Goal: Check status: Check status

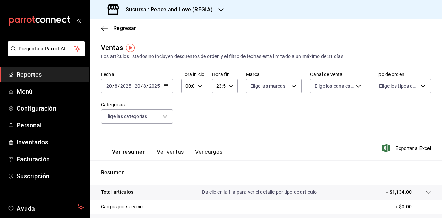
click at [207, 11] on h3 "Sucursal: Peace and Love (REGIA)" at bounding box center [166, 10] width 93 height 8
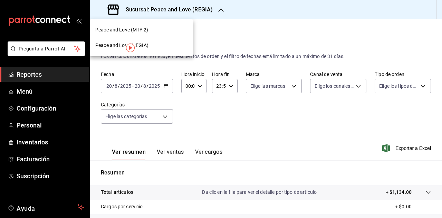
click at [147, 37] on div "Peace and Love (MTY 2)" at bounding box center [142, 30] width 104 height 16
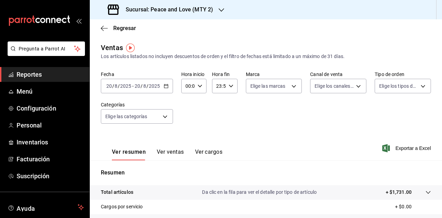
click at [190, 10] on h3 "Sucursal: Peace and Love (MTY 2)" at bounding box center [166, 10] width 93 height 8
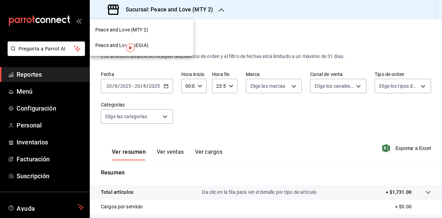
click at [160, 49] on div "Peace and Love (REGIA)" at bounding box center [142, 46] width 104 height 16
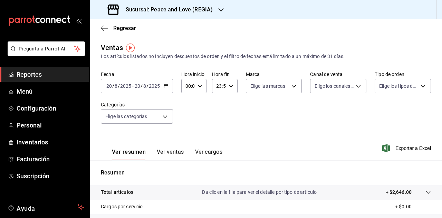
click at [188, 11] on h3 "Sucursal: Peace and Love (REGIA)" at bounding box center [166, 10] width 93 height 8
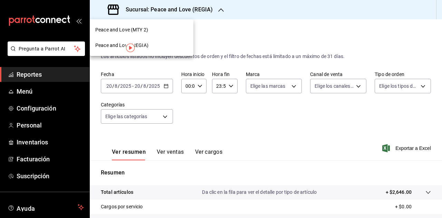
click at [151, 30] on div "Peace and Love (MTY 2)" at bounding box center [141, 29] width 93 height 7
